Goal: Communication & Community: Answer question/provide support

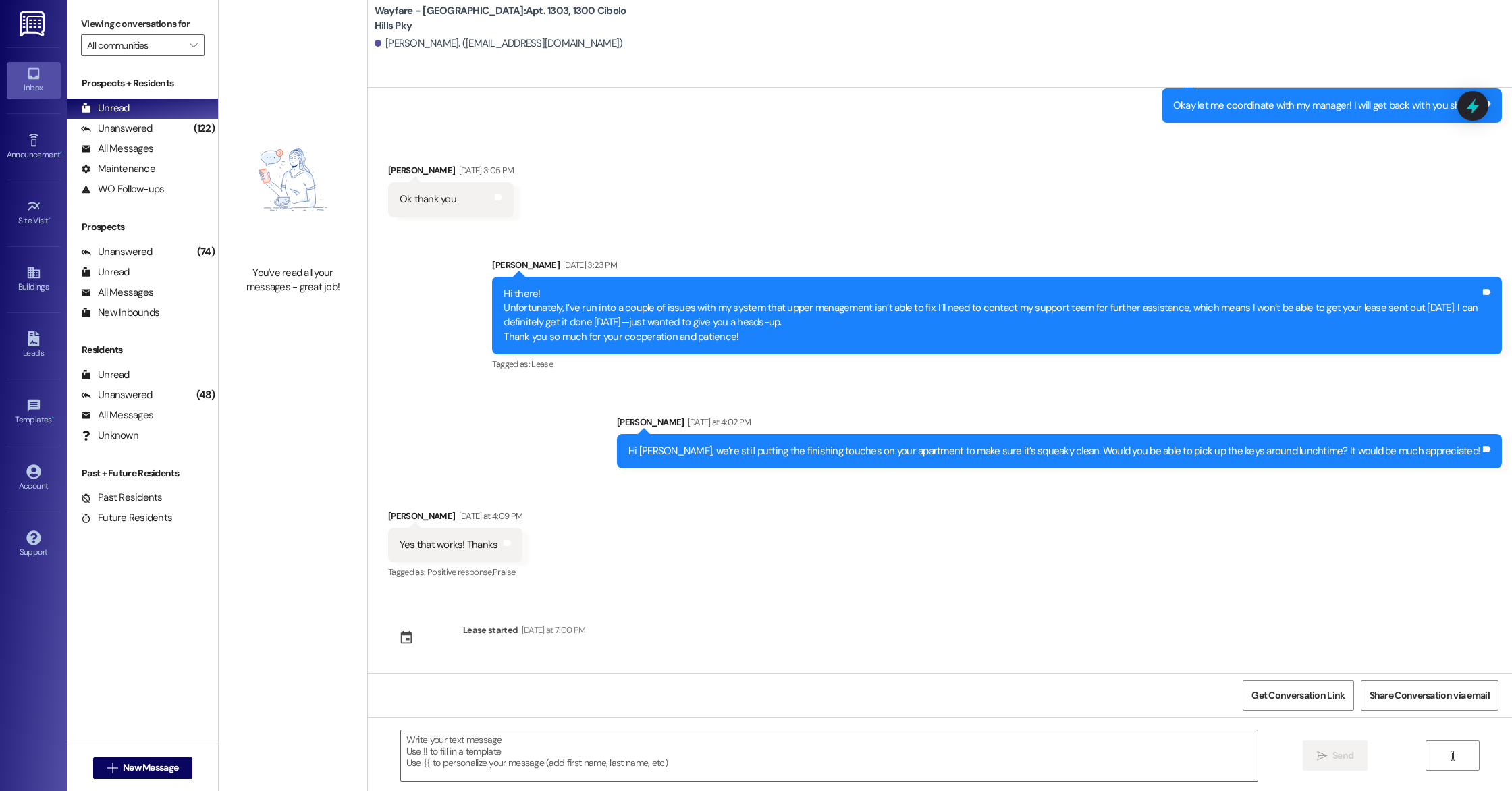
scroll to position [1948, 0]
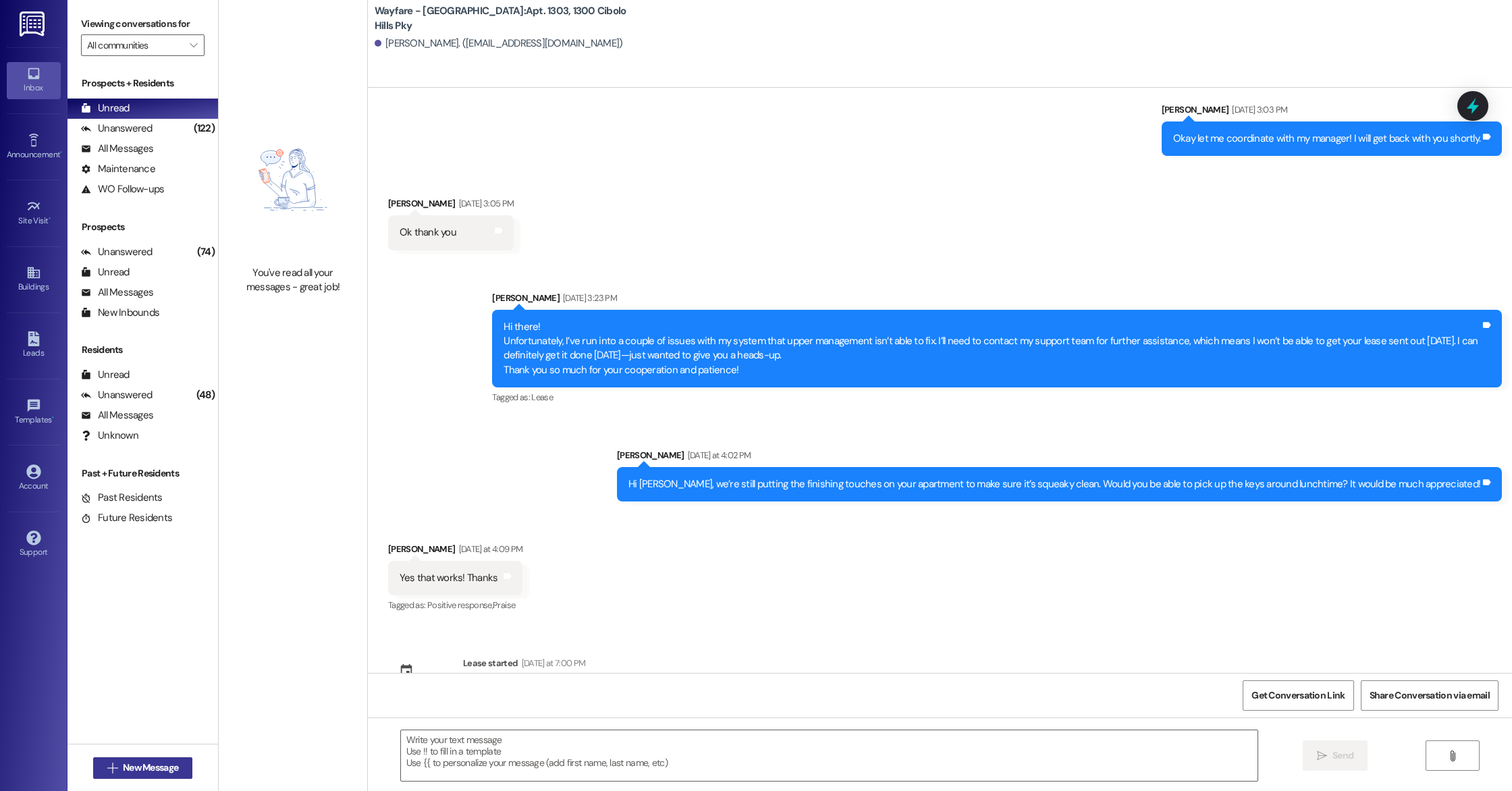
click at [150, 769] on span "New Message" at bounding box center [150, 767] width 56 height 14
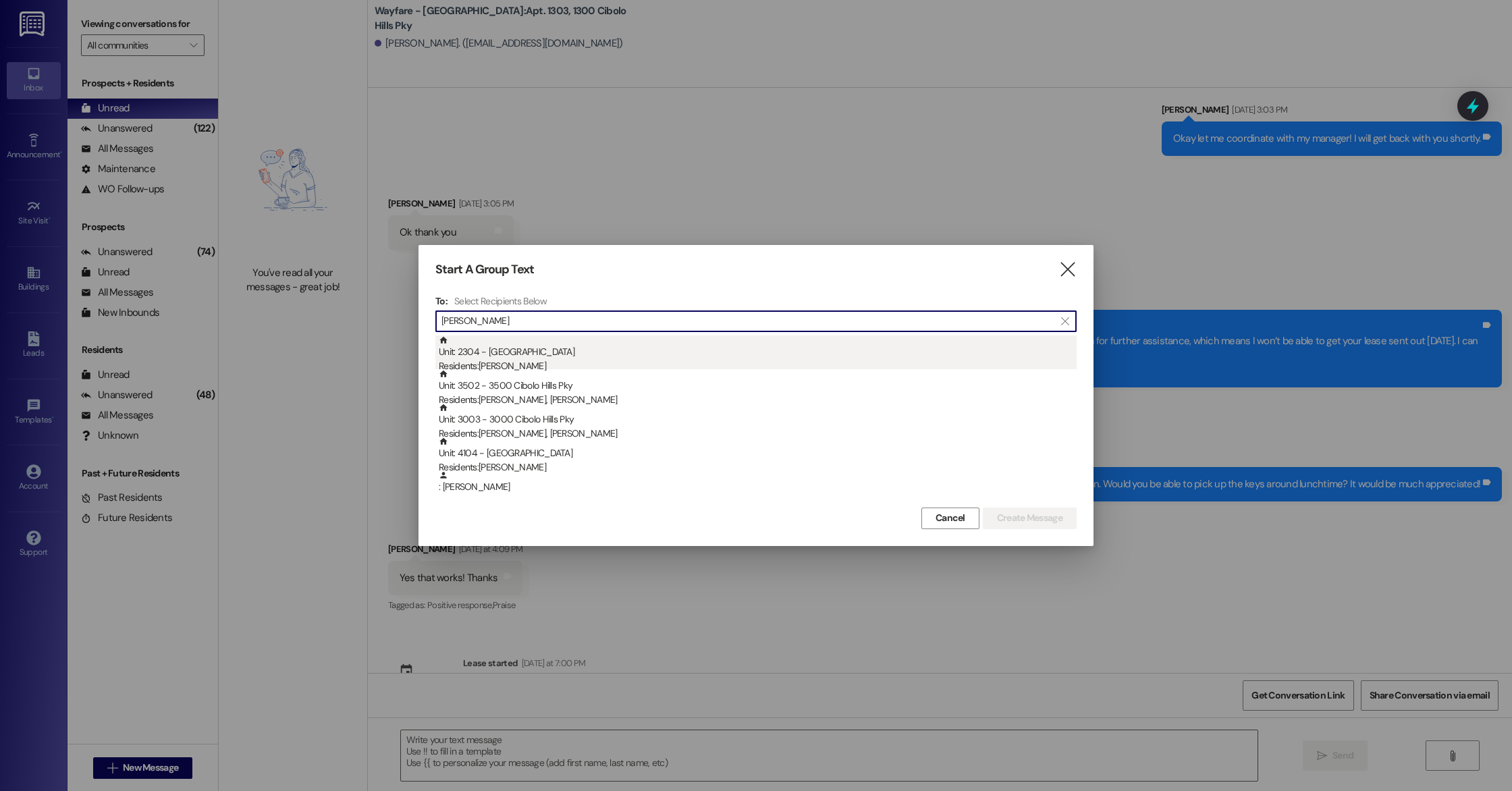
type input "[PERSON_NAME]"
click at [557, 364] on div "Residents: [PERSON_NAME]" at bounding box center [757, 366] width 637 height 14
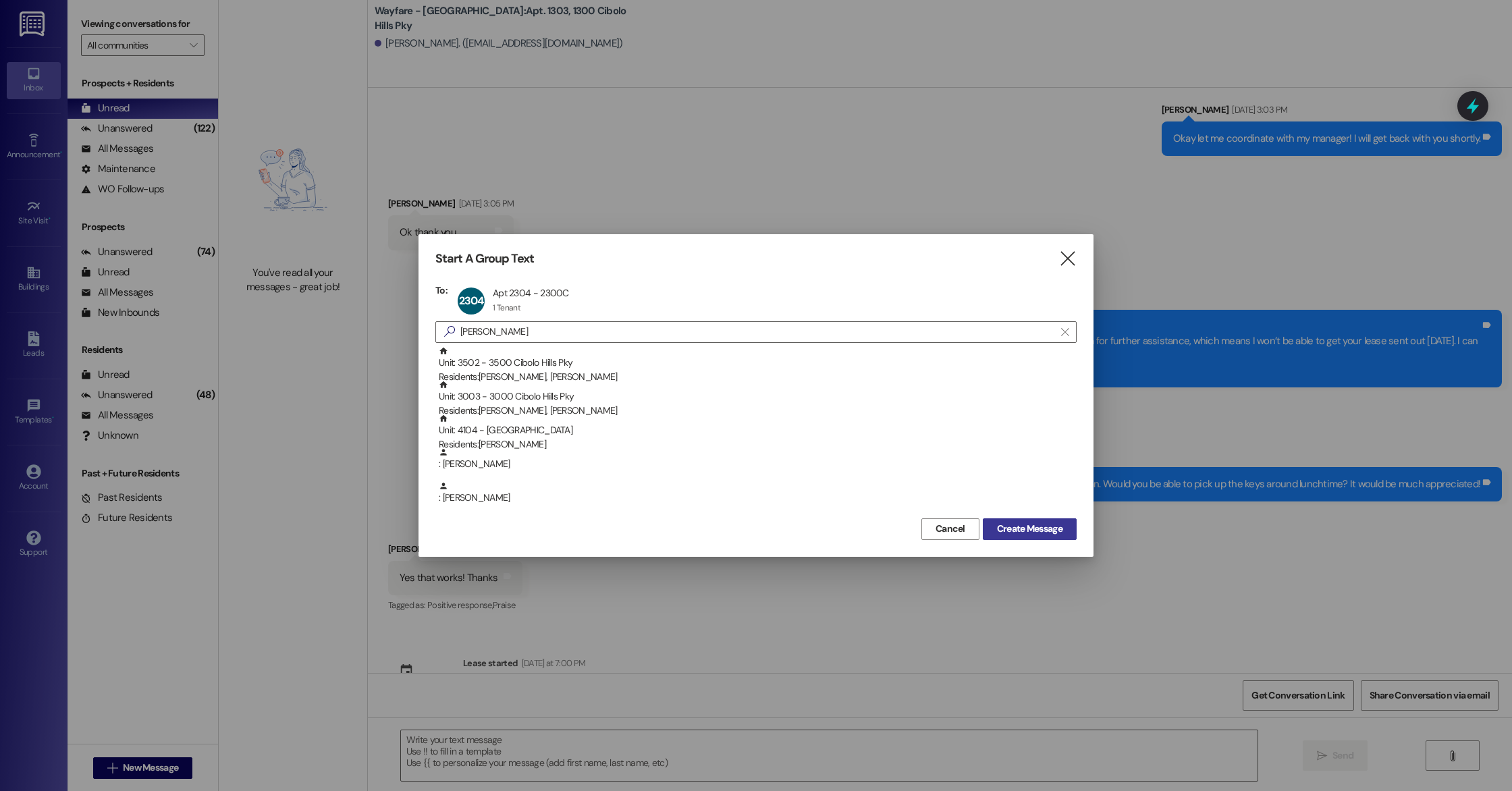
click at [1030, 534] on span "Create Message" at bounding box center [1029, 528] width 66 height 14
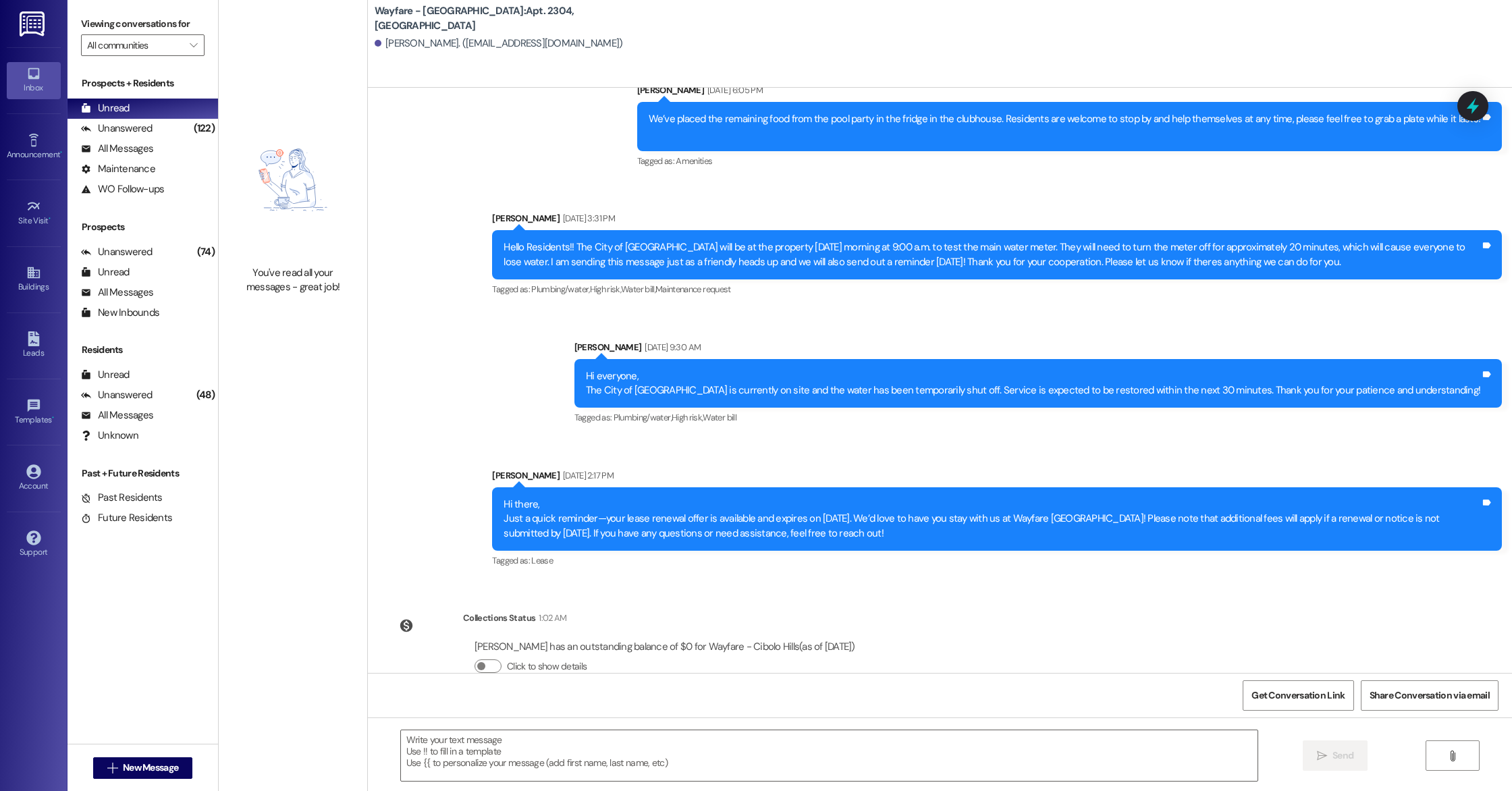
scroll to position [26180, 0]
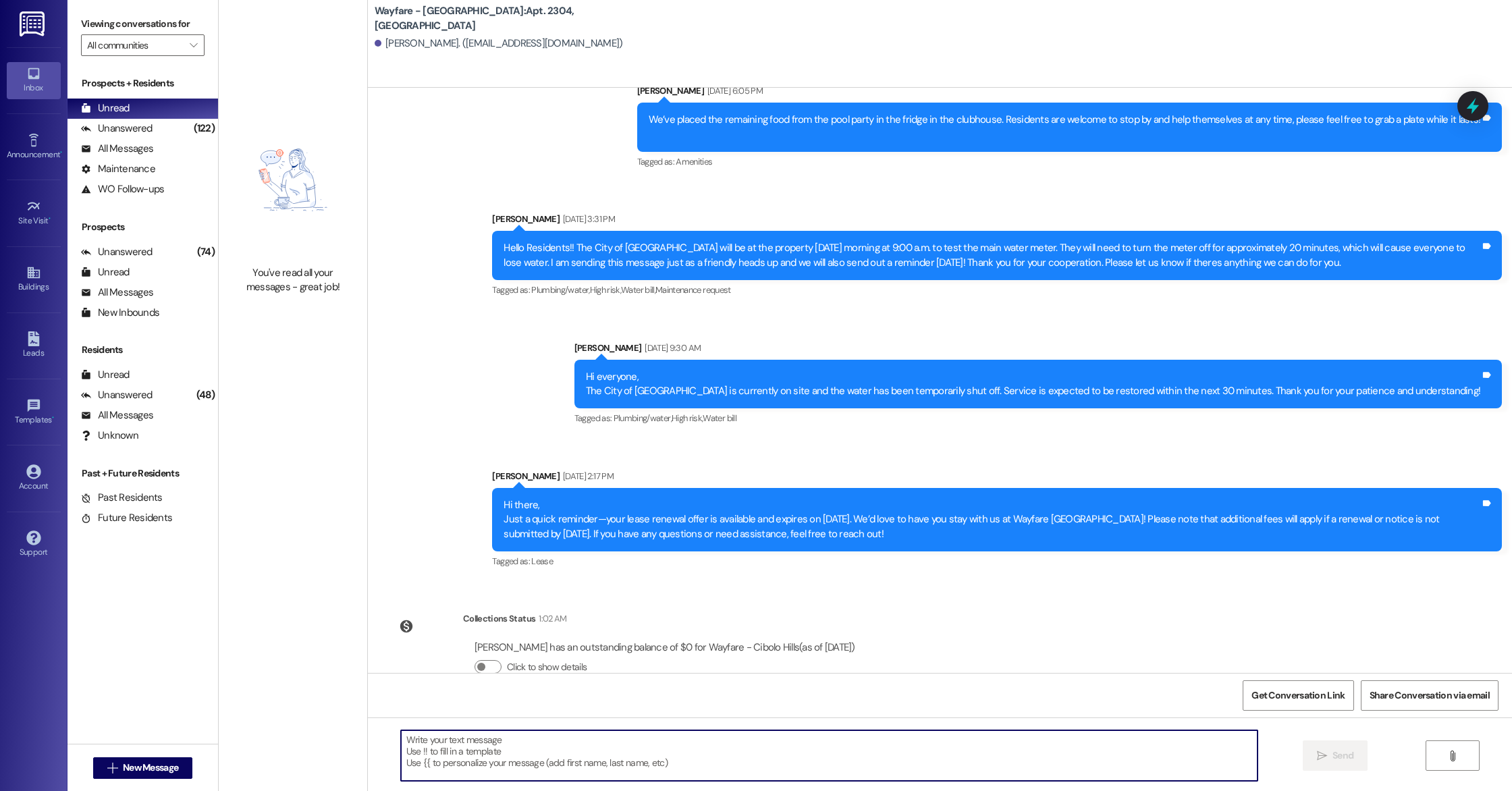
paste textarea "Hi there, We’ve loved having you as part of our community, and we’d be thrilled…"
type textarea "Hi there, We’ve loved having you as part of our community, and we’d be thrilled…"
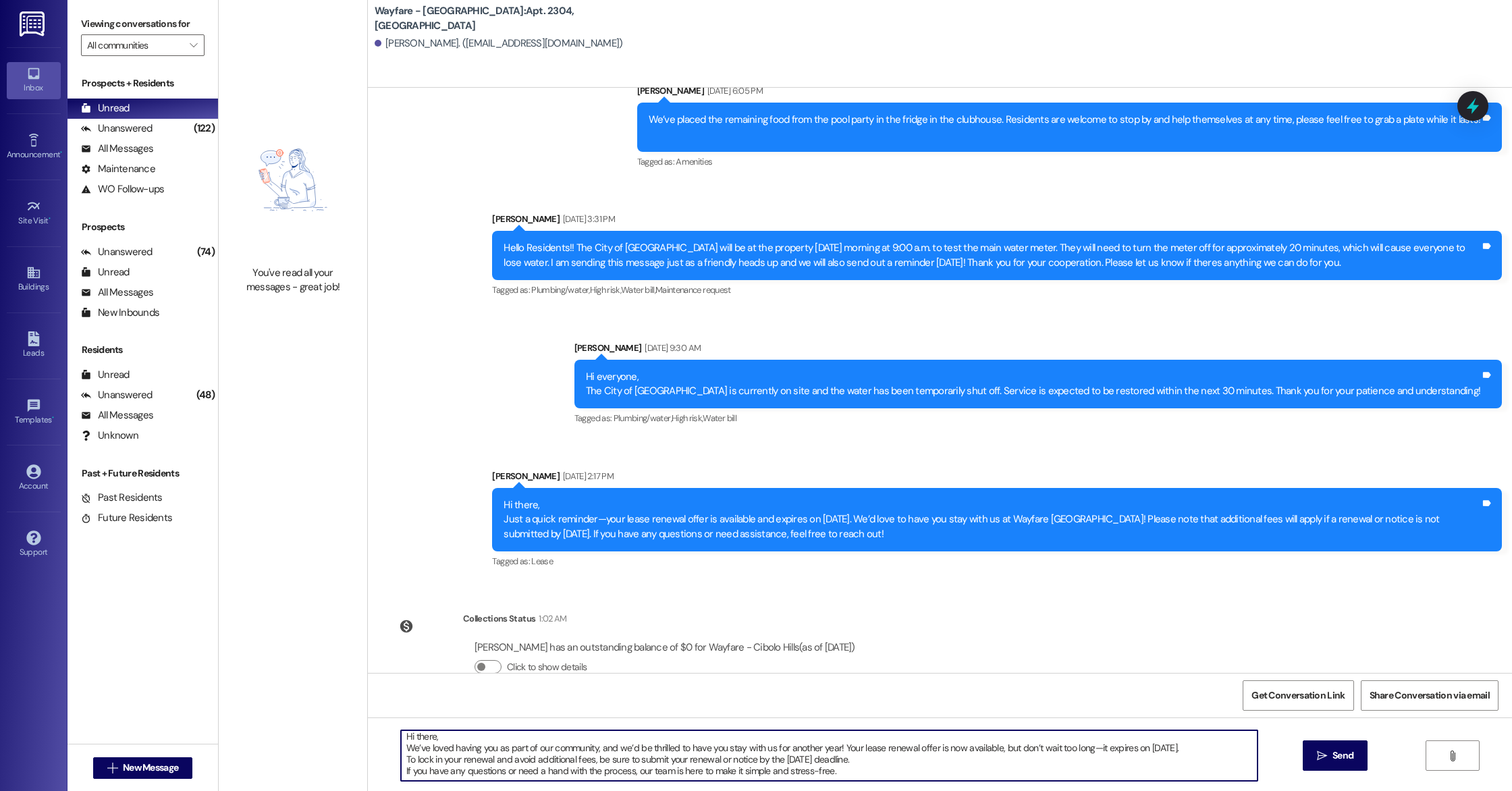
scroll to position [15, 0]
click at [401, 757] on textarea "Hi there, We’ve loved having you as part of our community, and we’d be thrilled…" at bounding box center [829, 755] width 856 height 51
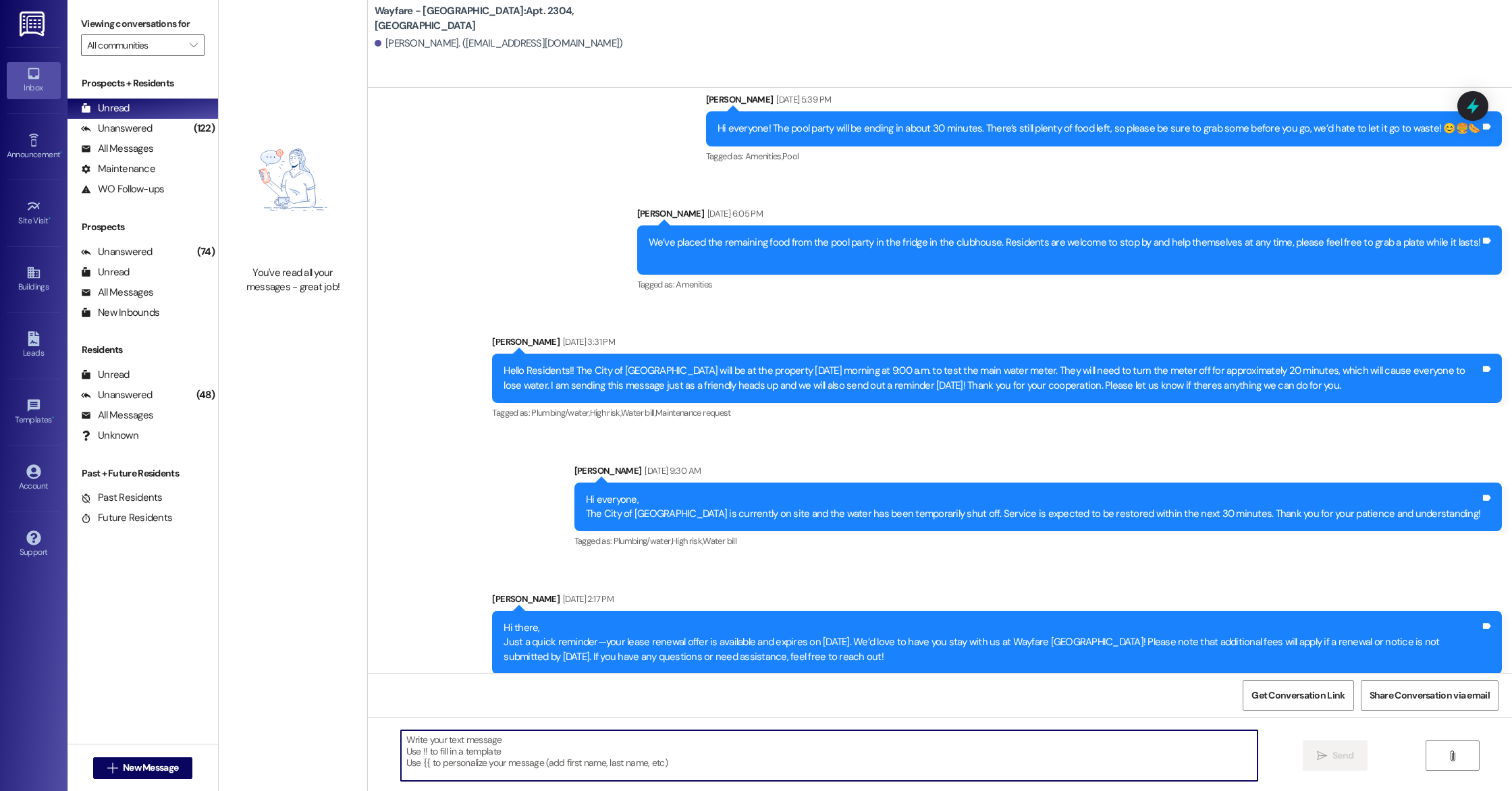
scroll to position [26318, 0]
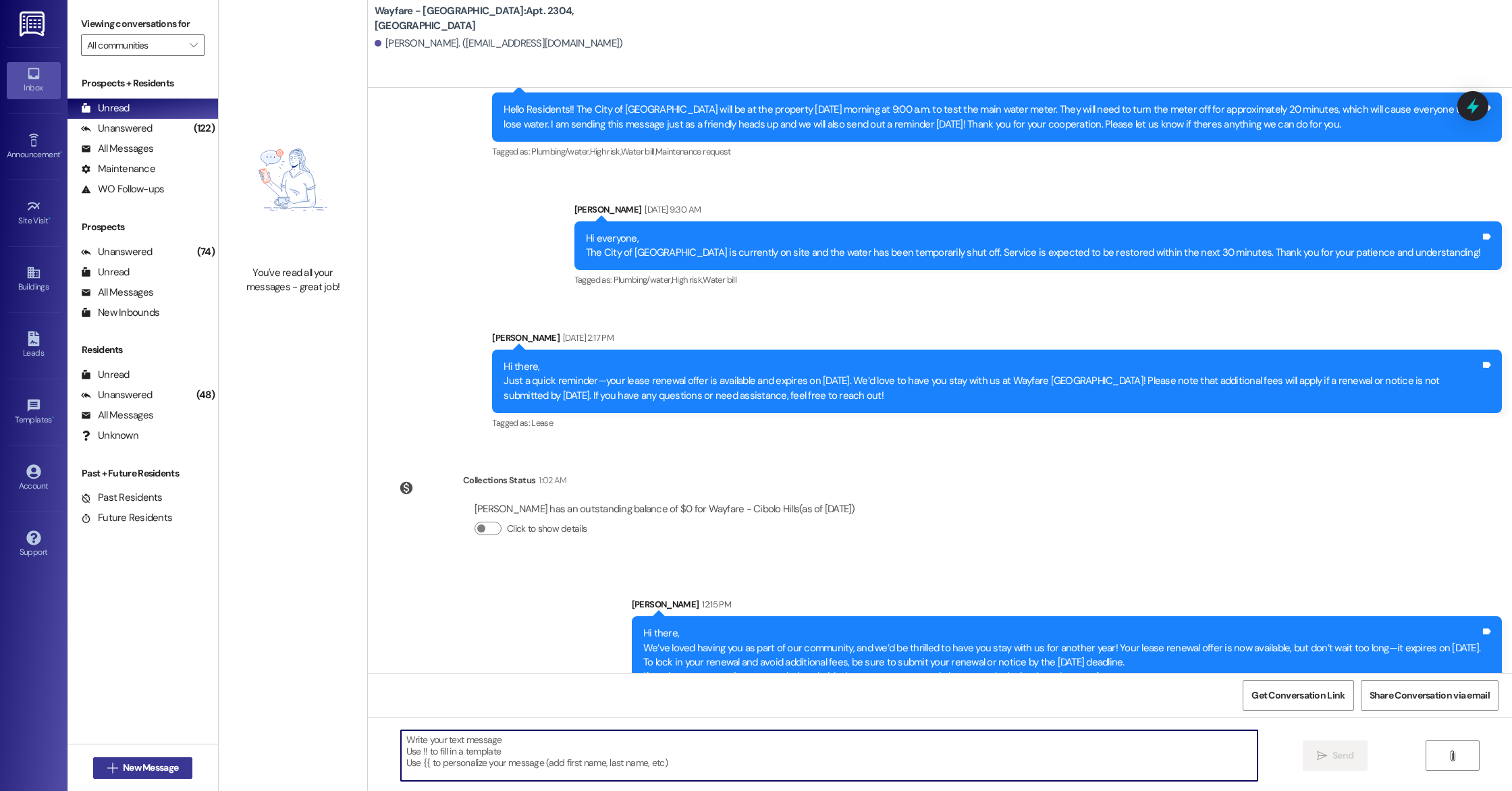
click at [159, 769] on span "New Message" at bounding box center [150, 767] width 56 height 14
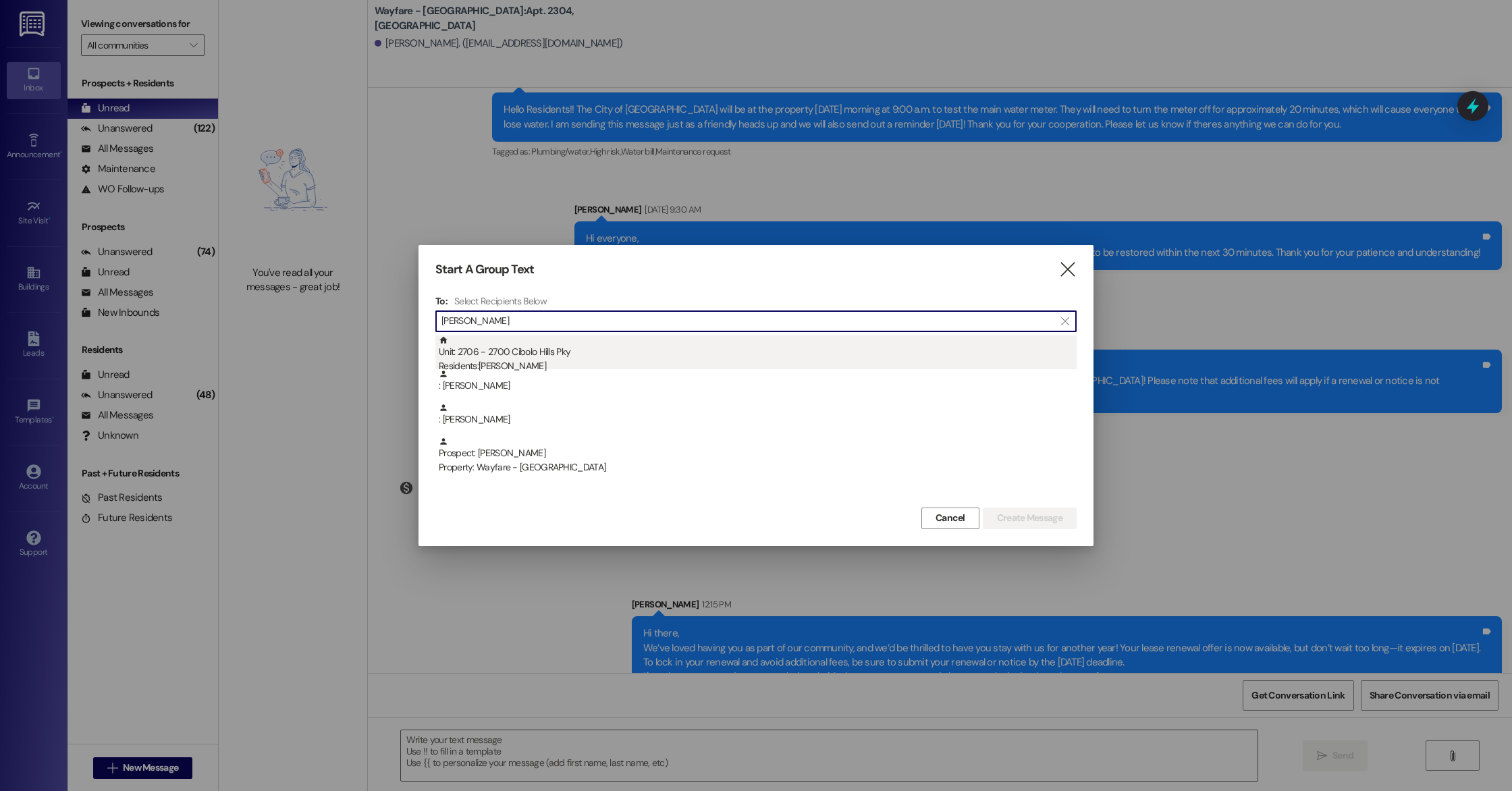
type input "[PERSON_NAME]"
click at [484, 351] on div "Unit: 2706 - 2700 Cibolo Hills Pky Residents: [PERSON_NAME]" at bounding box center [757, 354] width 637 height 39
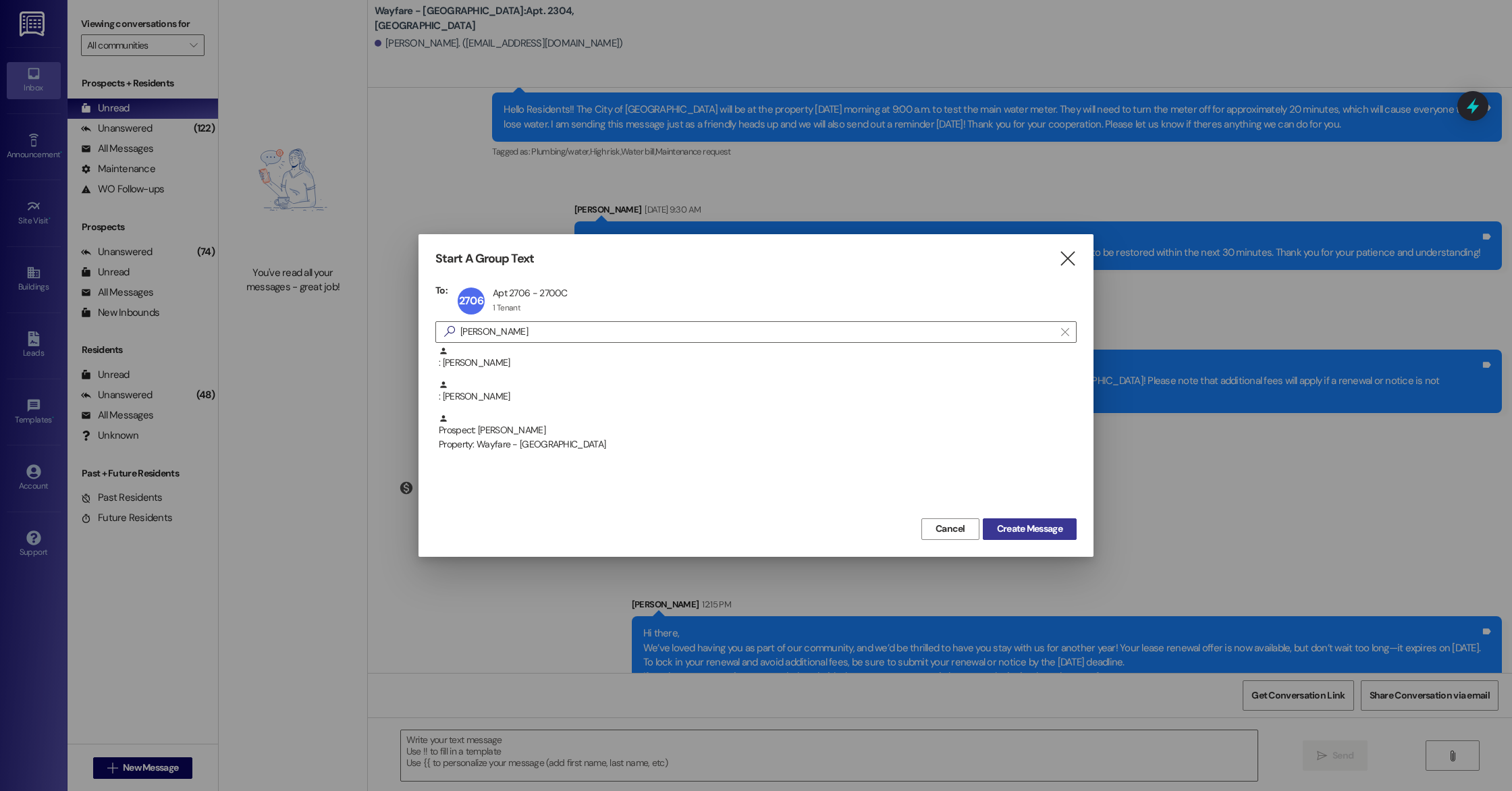
click at [1046, 530] on span "Create Message" at bounding box center [1029, 528] width 66 height 14
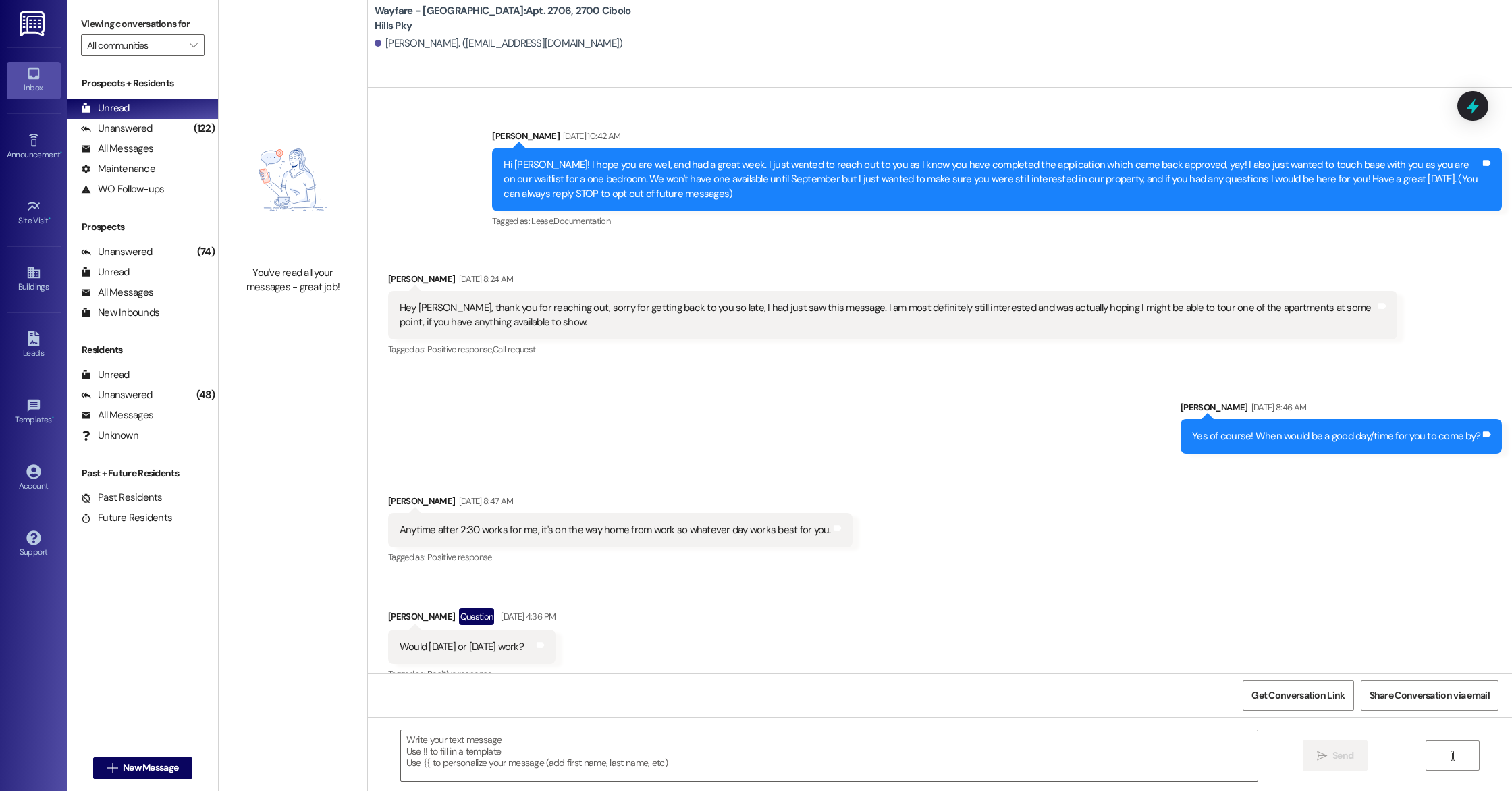
scroll to position [21931, 0]
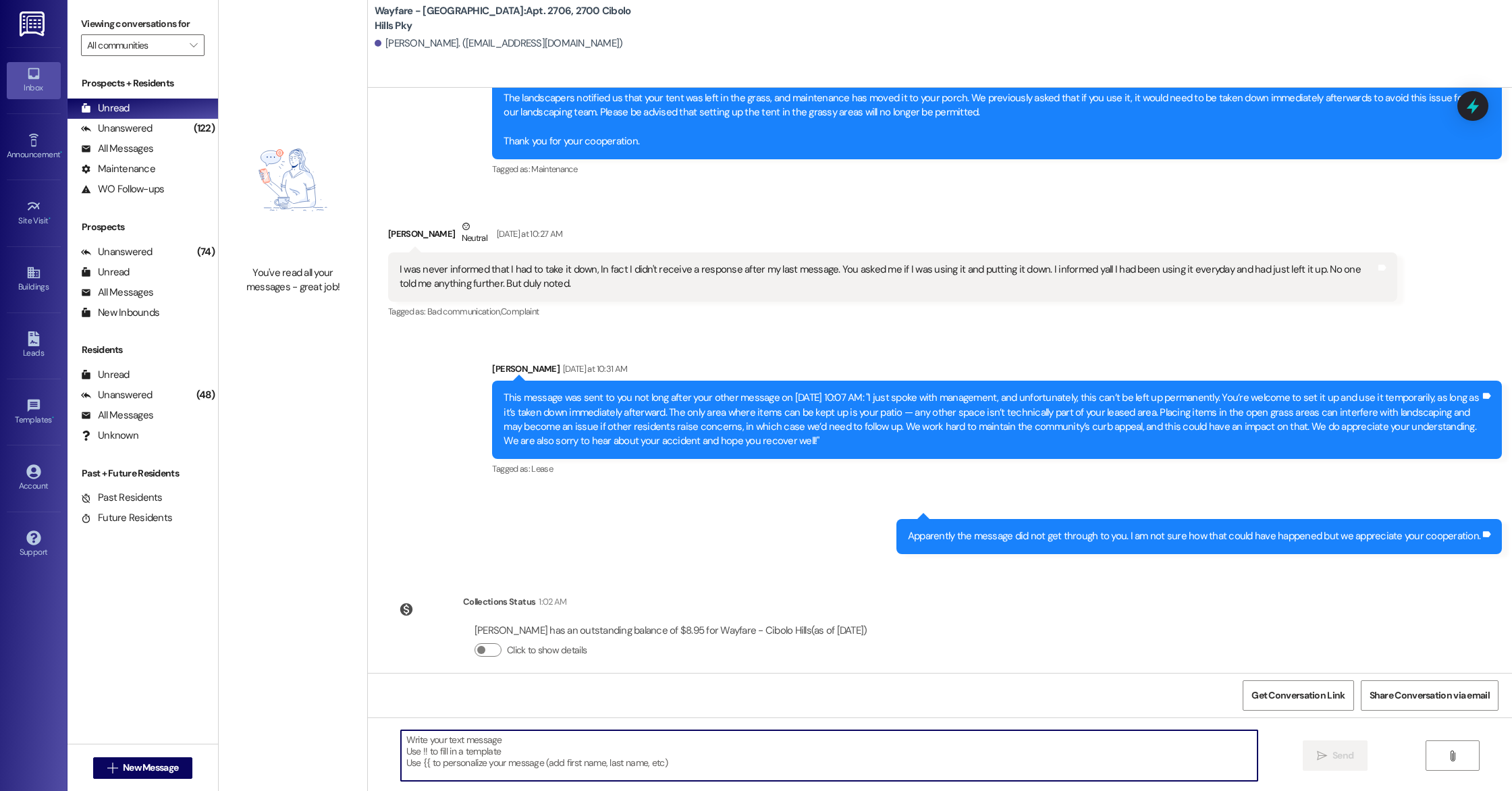
paste textarea "Hi there, We’ve loved having you as part of our community, and we’d be thrilled…"
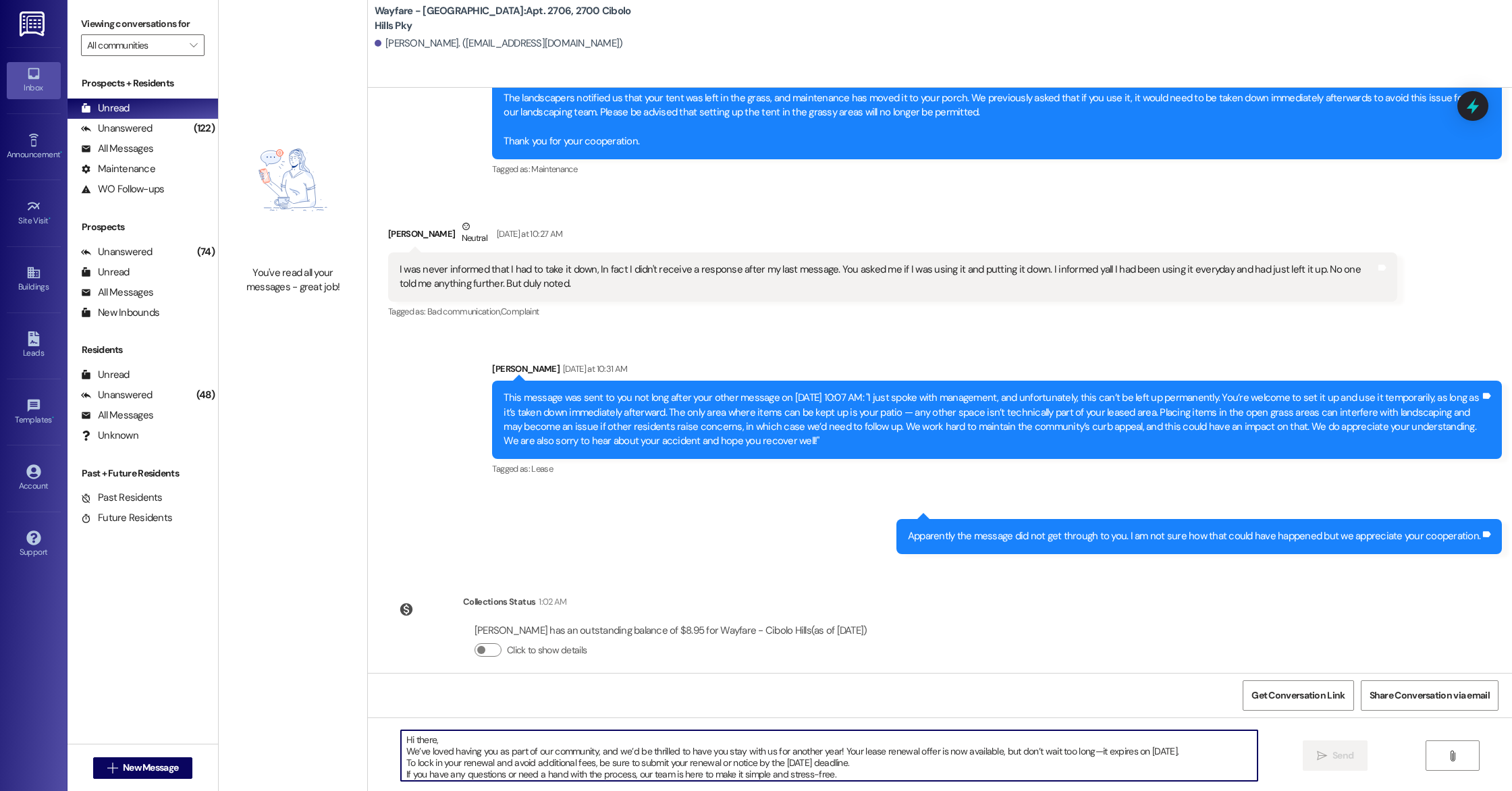
scroll to position [12, 0]
click at [401, 762] on textarea "Hi there, We’ve loved having you as part of our community, and we’d be thrilled…" at bounding box center [829, 755] width 856 height 51
click at [401, 763] on textarea "Hi there, We’ve loved having you as part of our community, and we’d be thrilled…" at bounding box center [829, 755] width 856 height 51
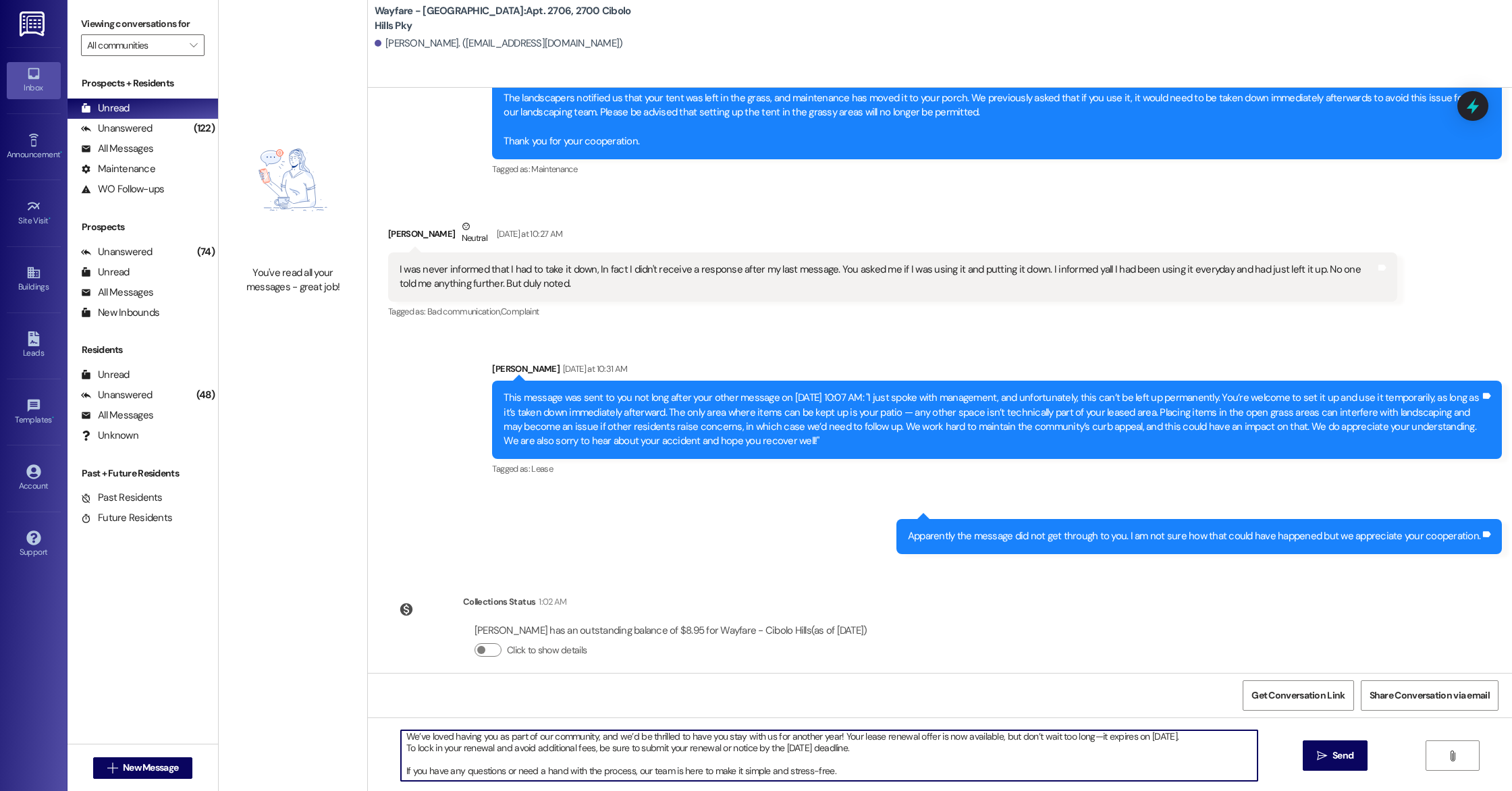
scroll to position [0, 0]
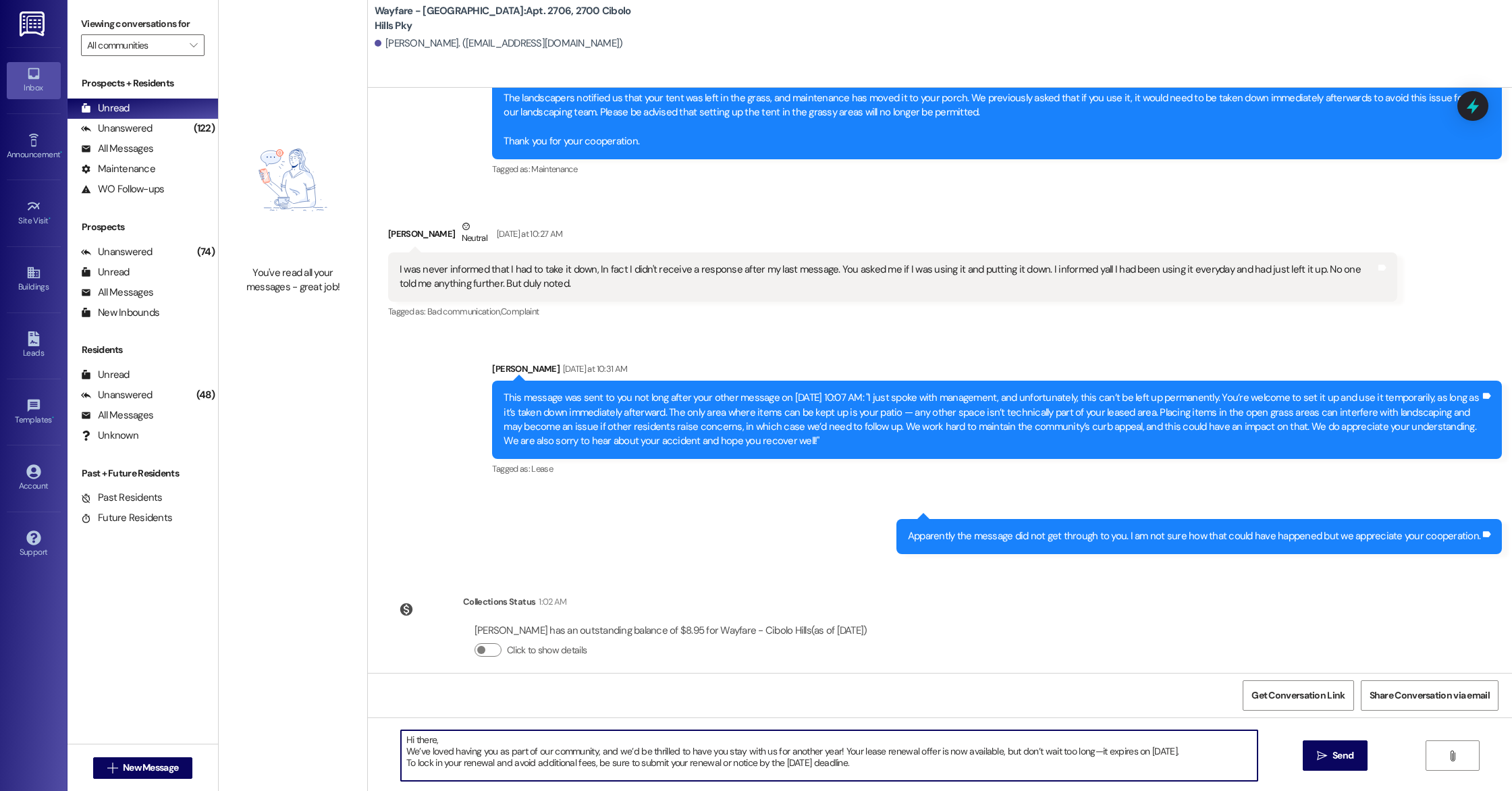
click at [401, 748] on textarea "Hi there, We’ve loved having you as part of our community, and we’d be thrilled…" at bounding box center [829, 755] width 856 height 51
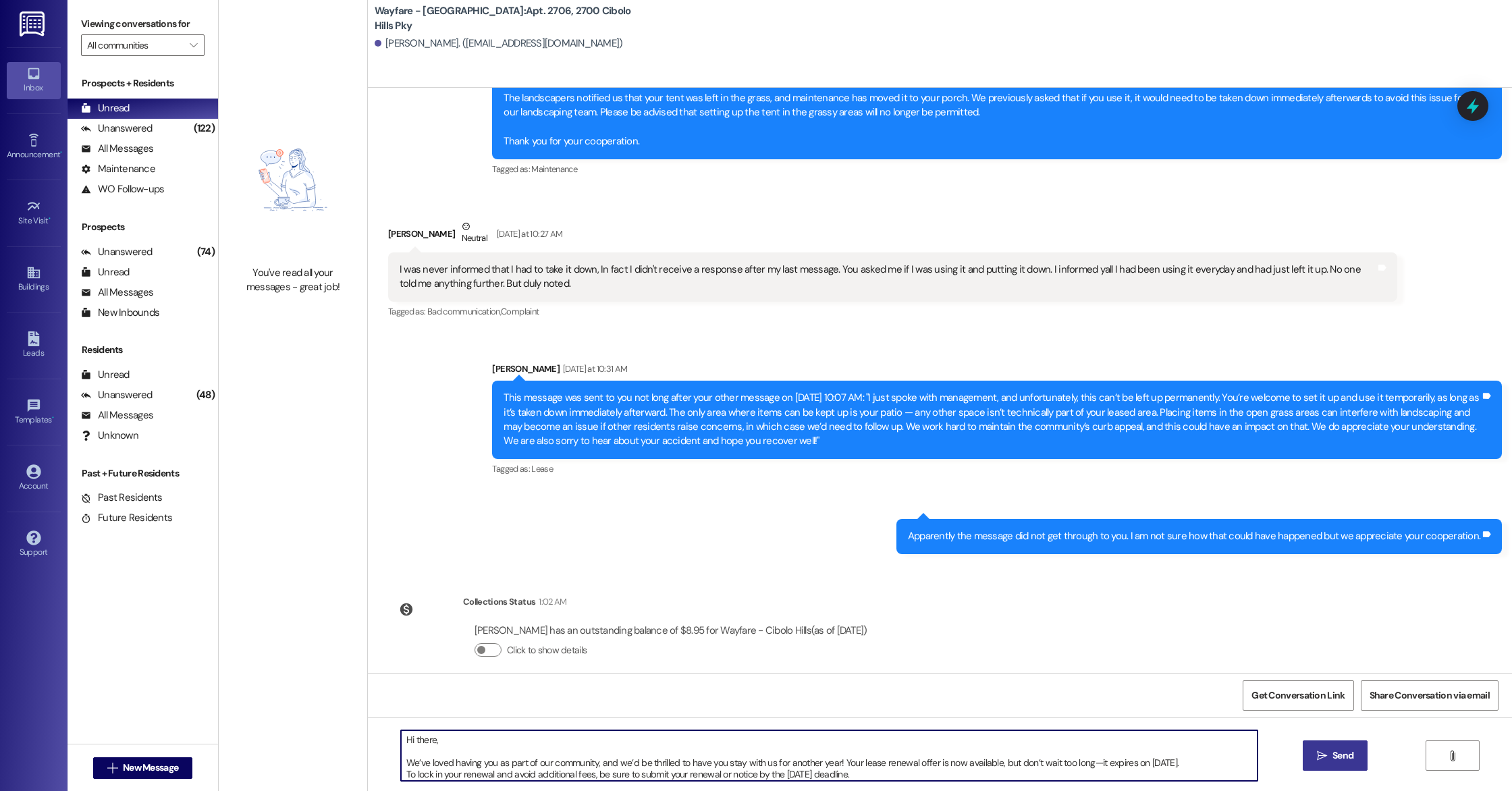
type textarea "Hi there, We’ve loved having you as part of our community, and we’d be thrilled…"
click at [1352, 745] on button " Send" at bounding box center [1335, 755] width 66 height 30
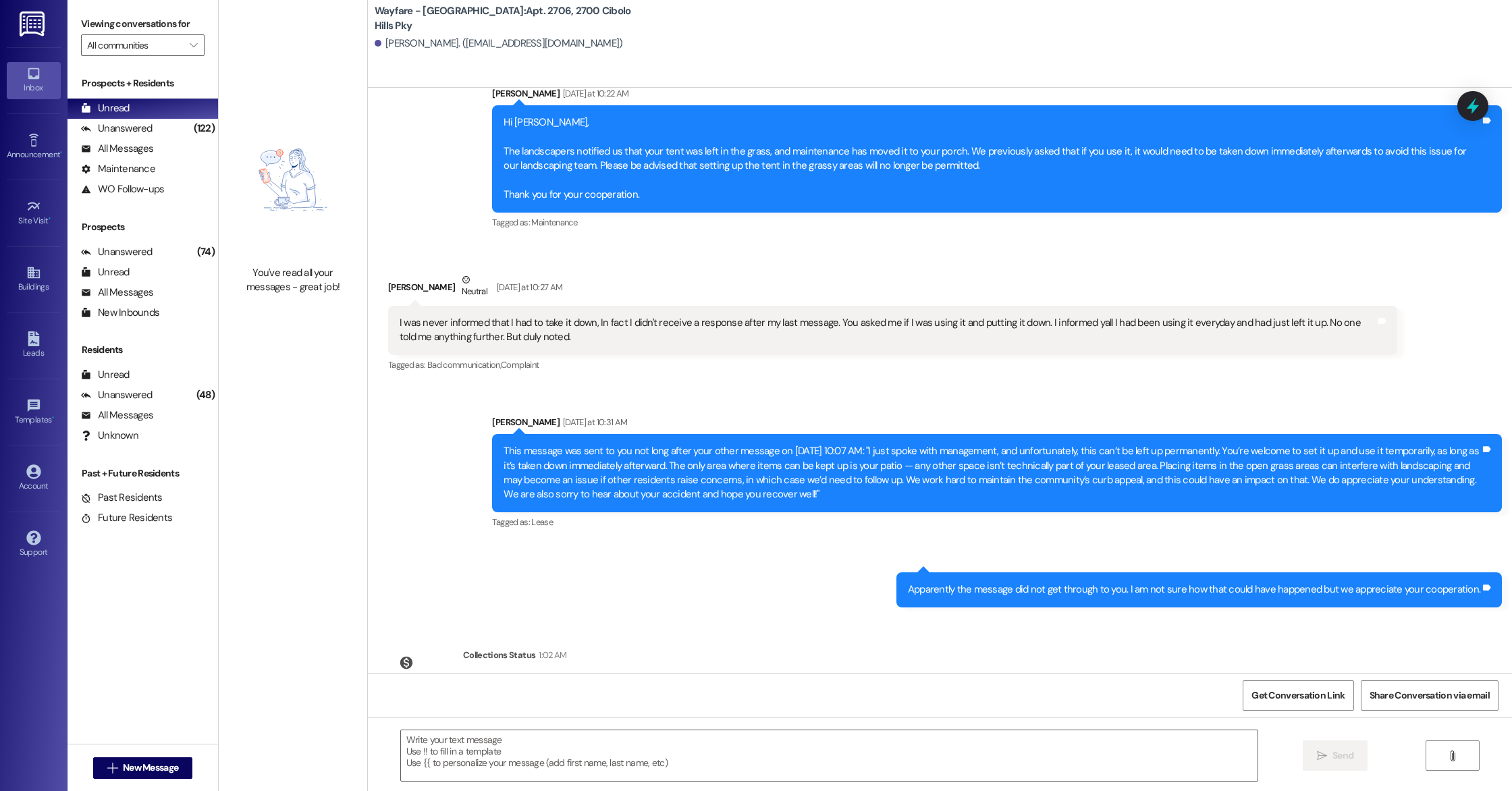
scroll to position [22098, 0]
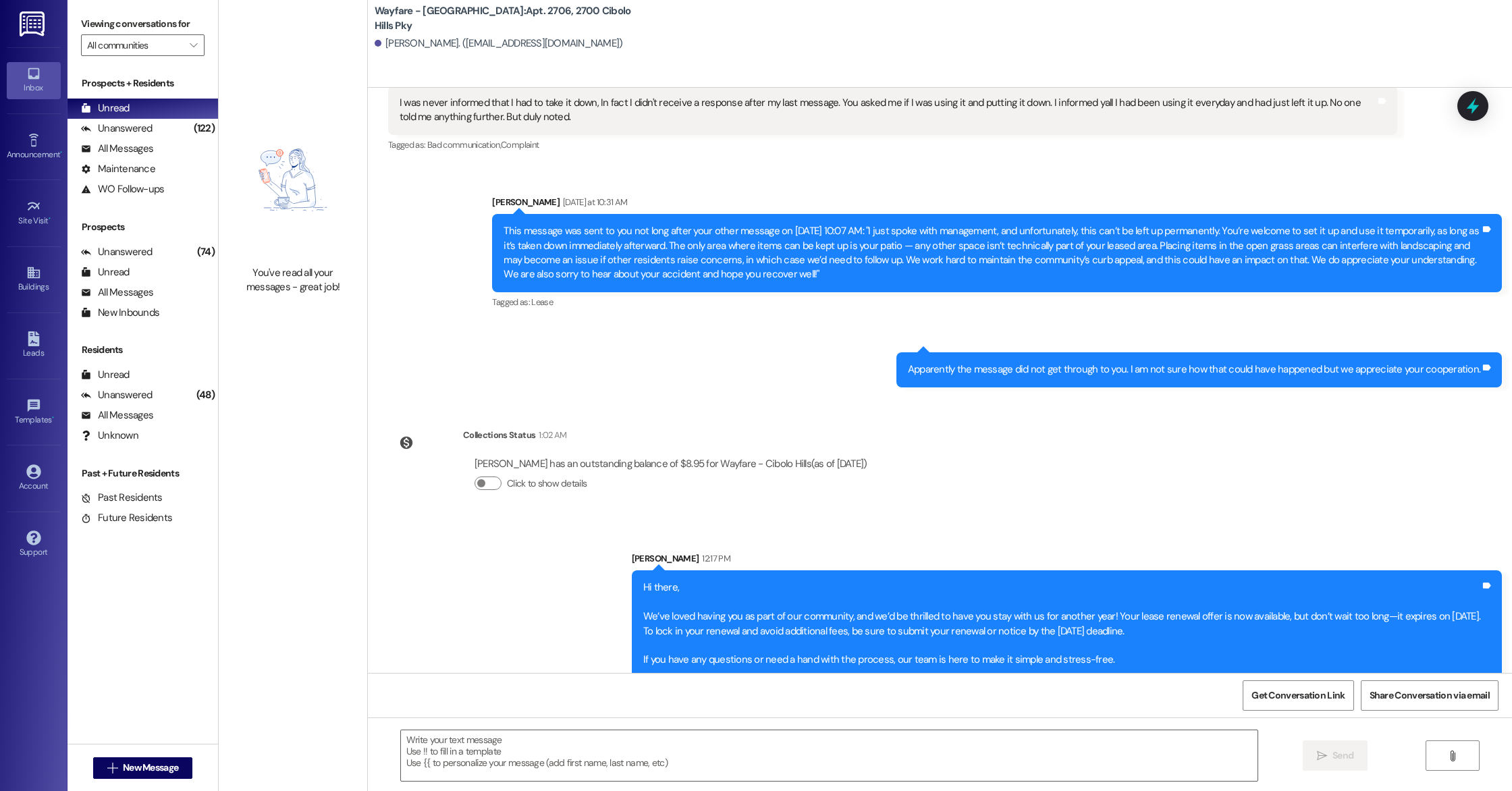
click at [438, 202] on div "Sent via SMS [PERSON_NAME] [DATE] at 10:31 AM This message was sent to you not …" at bounding box center [940, 280] width 1144 height 232
click at [1454, 77] on button "See them now!" at bounding box center [1451, 84] width 66 height 19
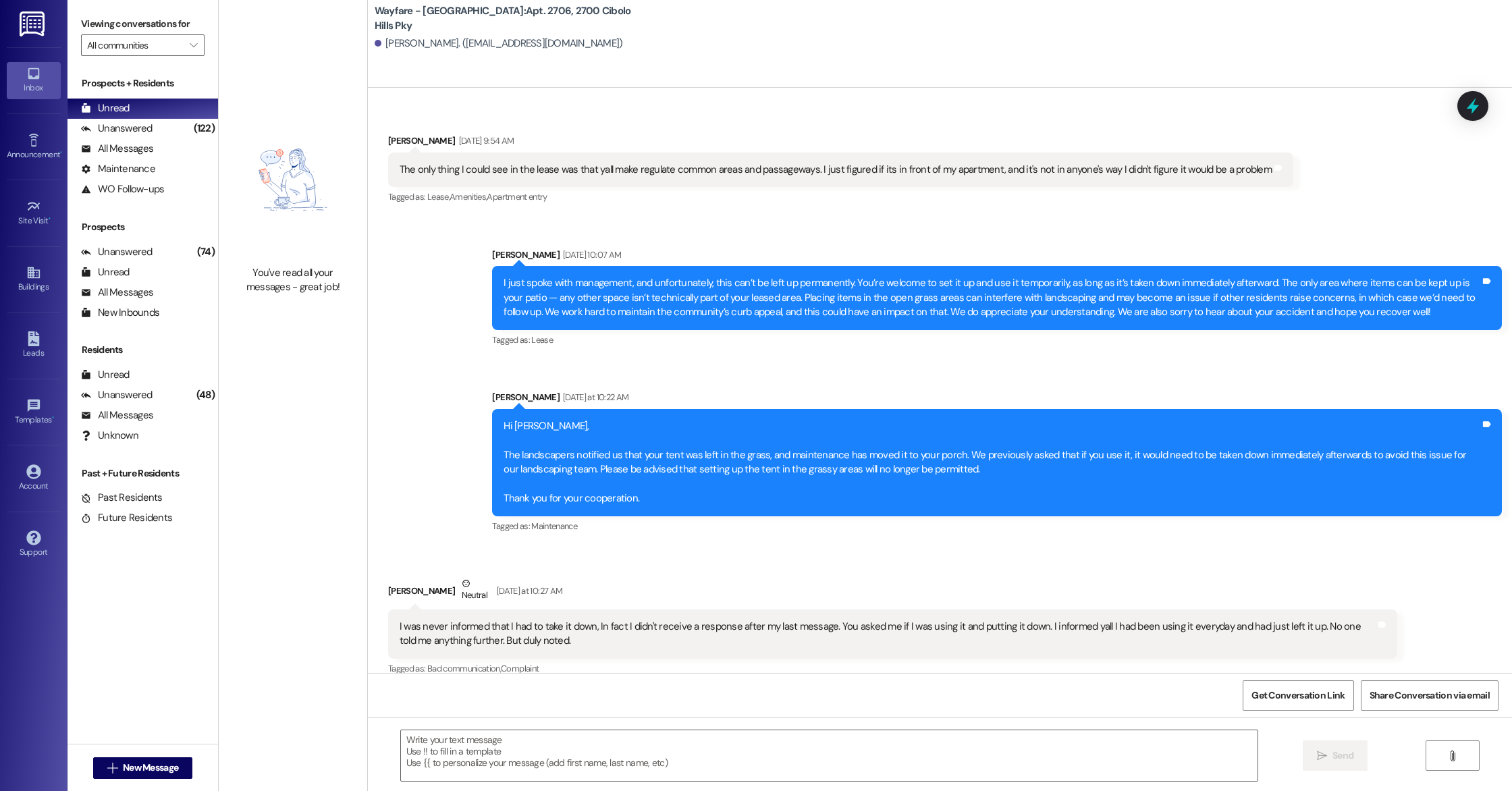
scroll to position [22118, 0]
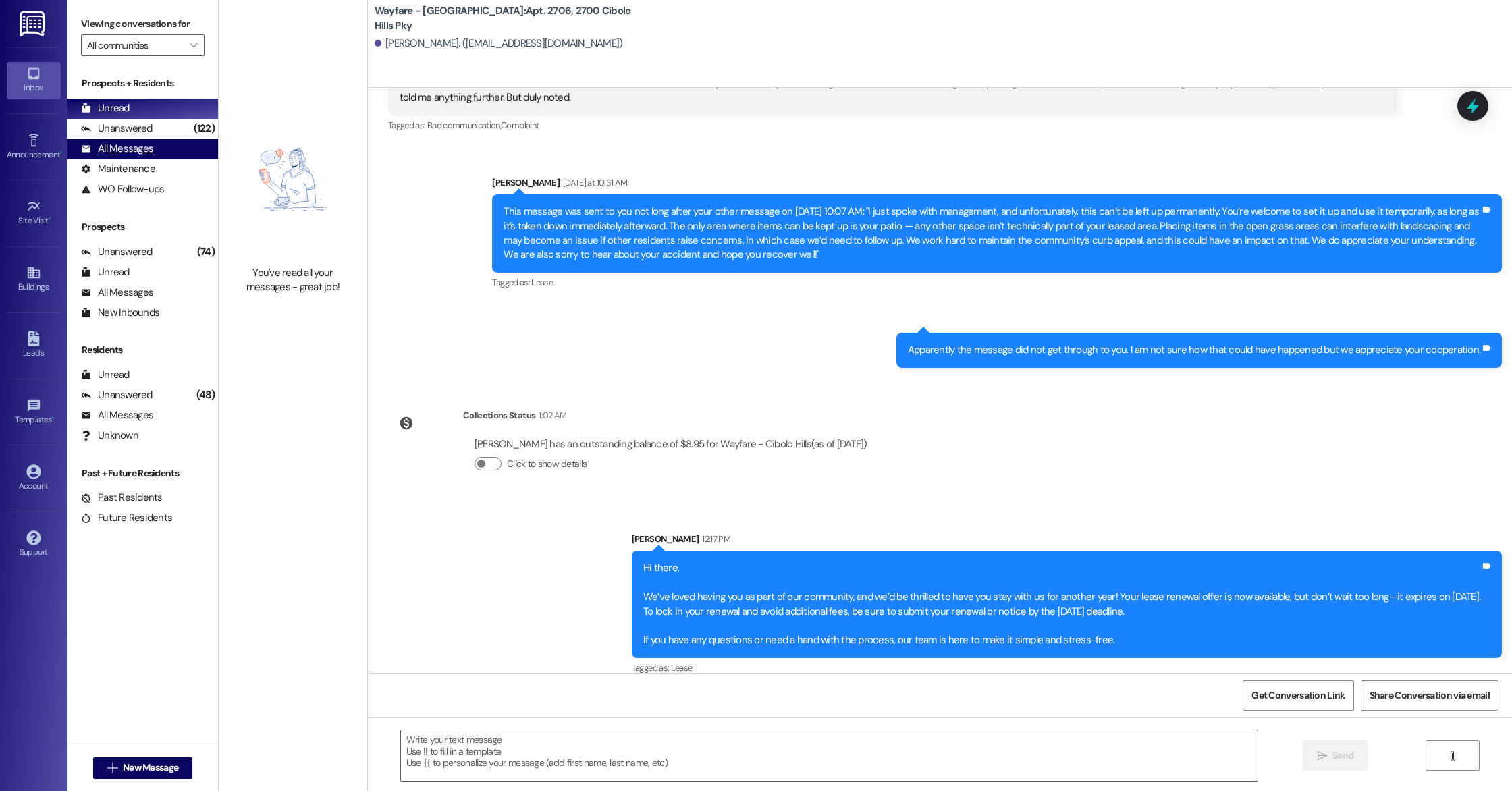
click at [186, 144] on div "All Messages (undefined)" at bounding box center [143, 149] width 150 height 20
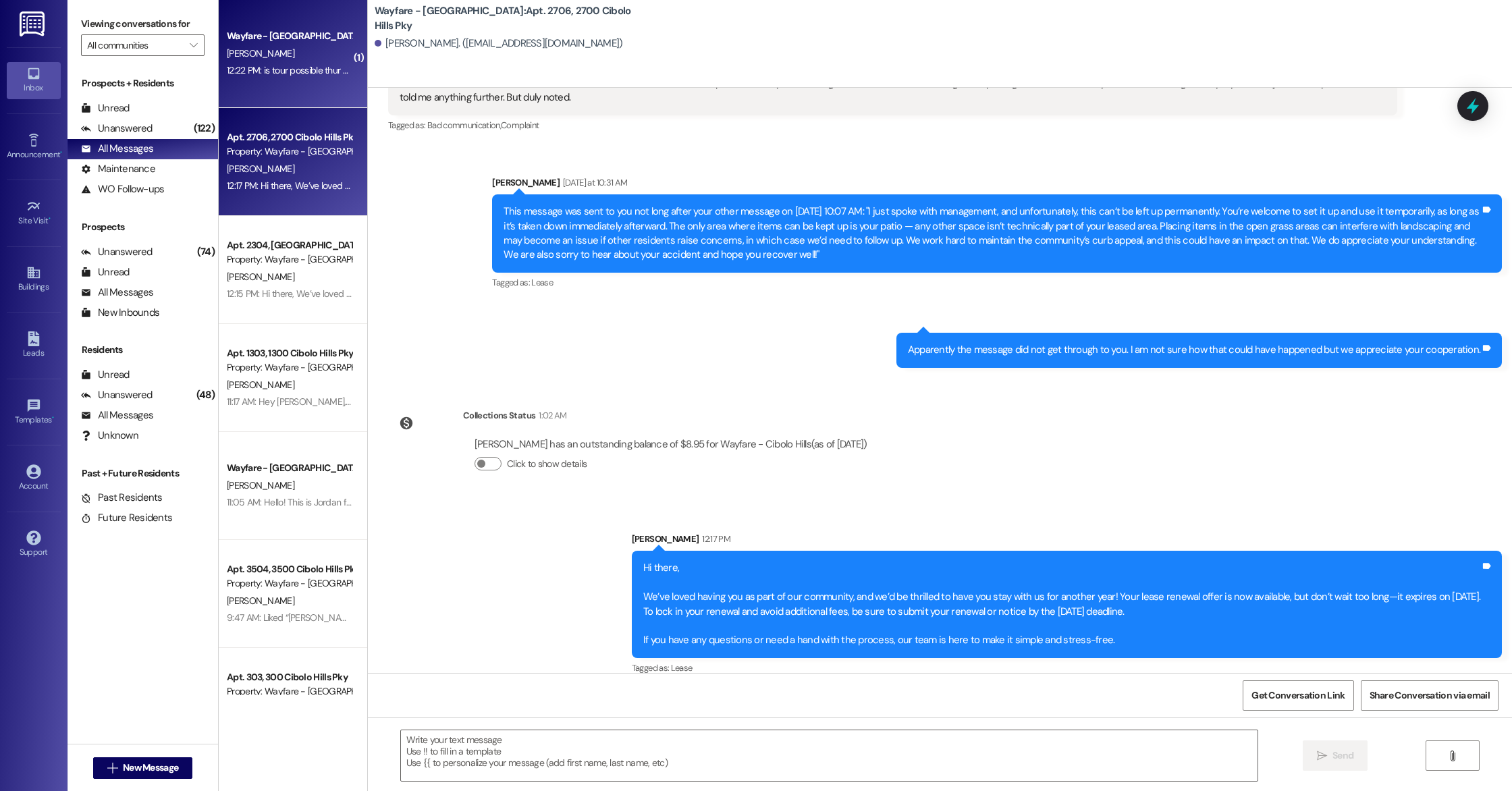
click at [306, 65] on div "12:22 PM: is tour possible thur 21 @2pm? 12:22 PM: is tour possible thur 21 @2p…" at bounding box center [305, 70] width 156 height 12
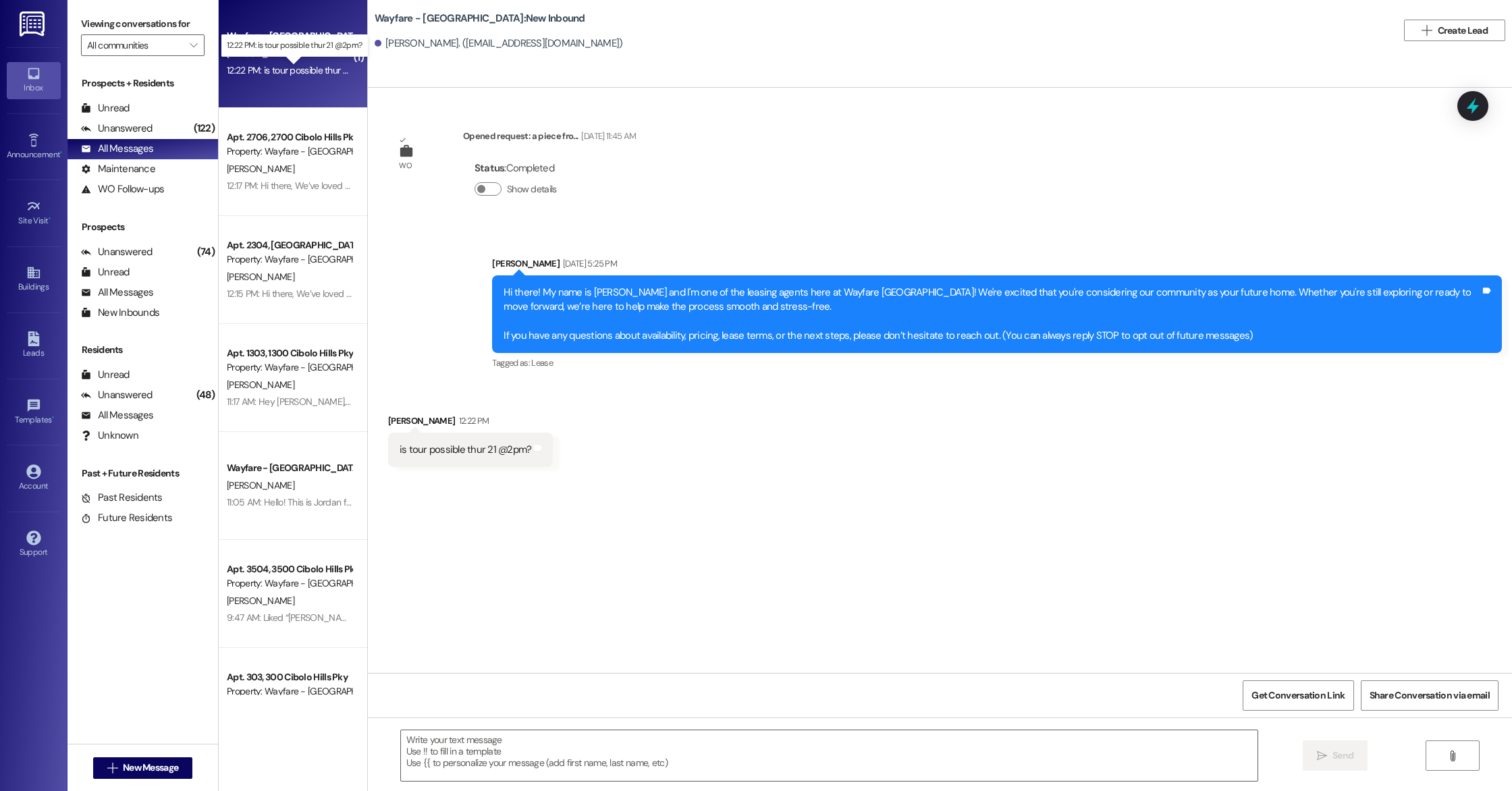
scroll to position [0, 0]
click at [442, 748] on textarea at bounding box center [829, 755] width 856 height 51
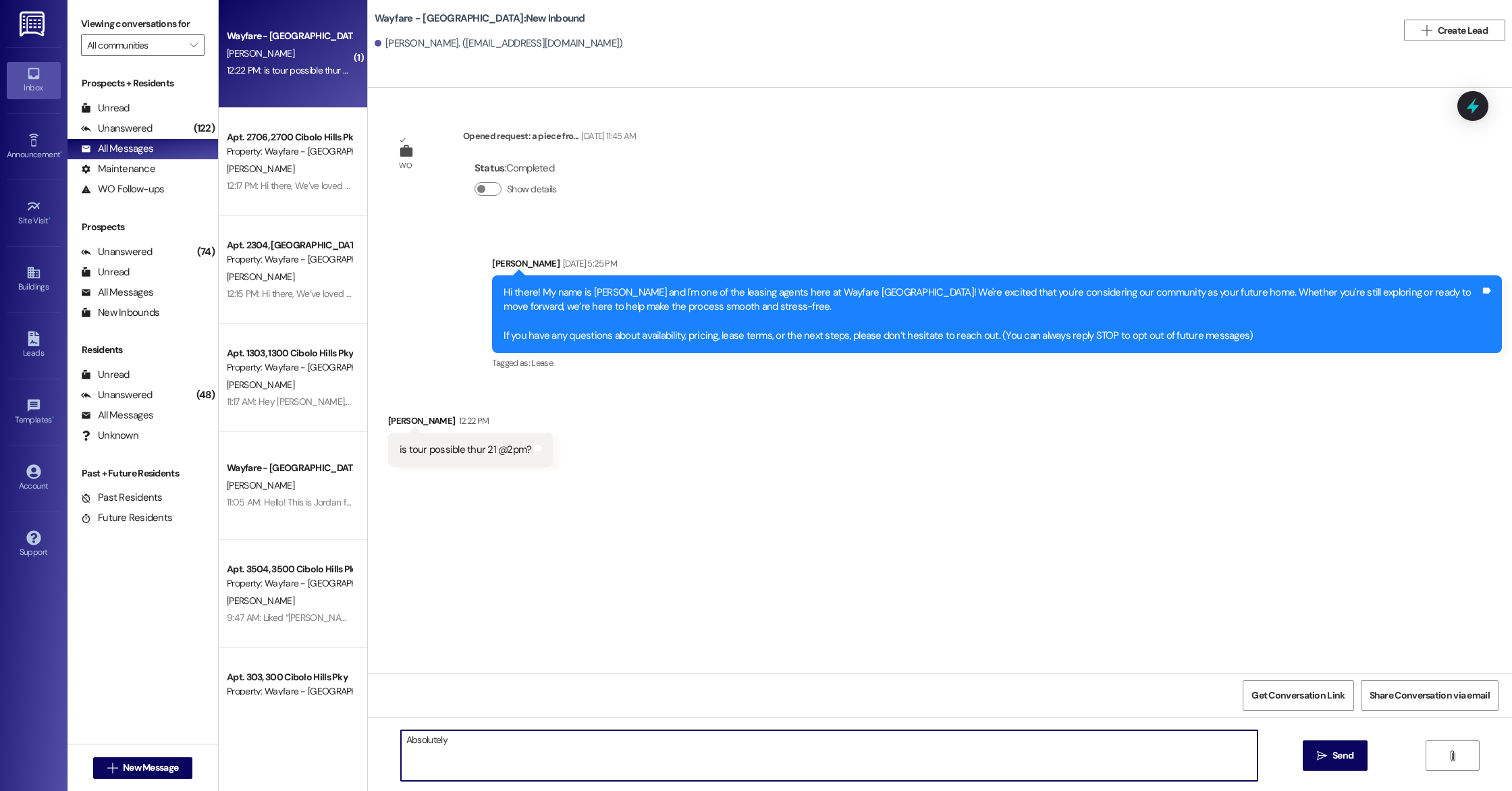
type textarea "Absolutely"
